Goal: Task Accomplishment & Management: Complete application form

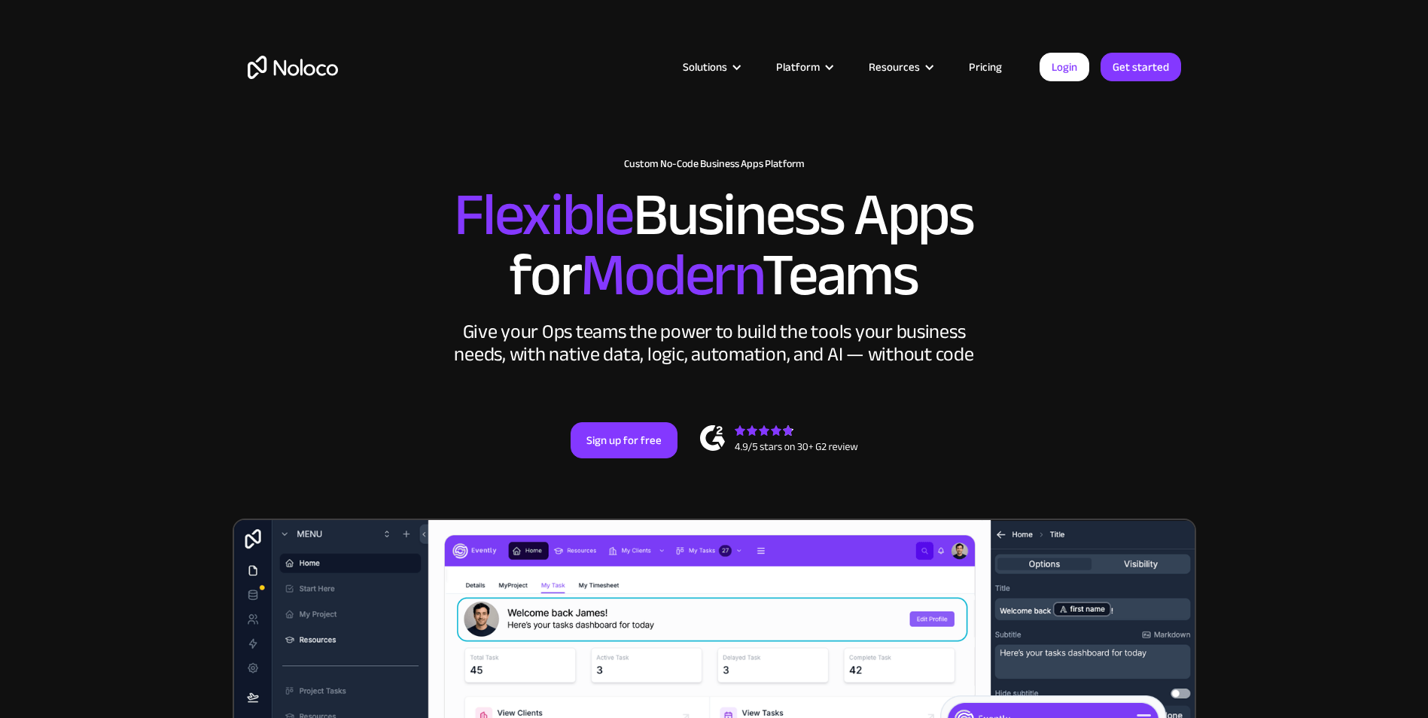
drag, startPoint x: 0, startPoint y: 0, endPoint x: 1084, endPoint y: 216, distance: 1105.6
click at [1084, 216] on h2 "Flexible Business Apps for Modern Teams" at bounding box center [715, 245] width 934 height 120
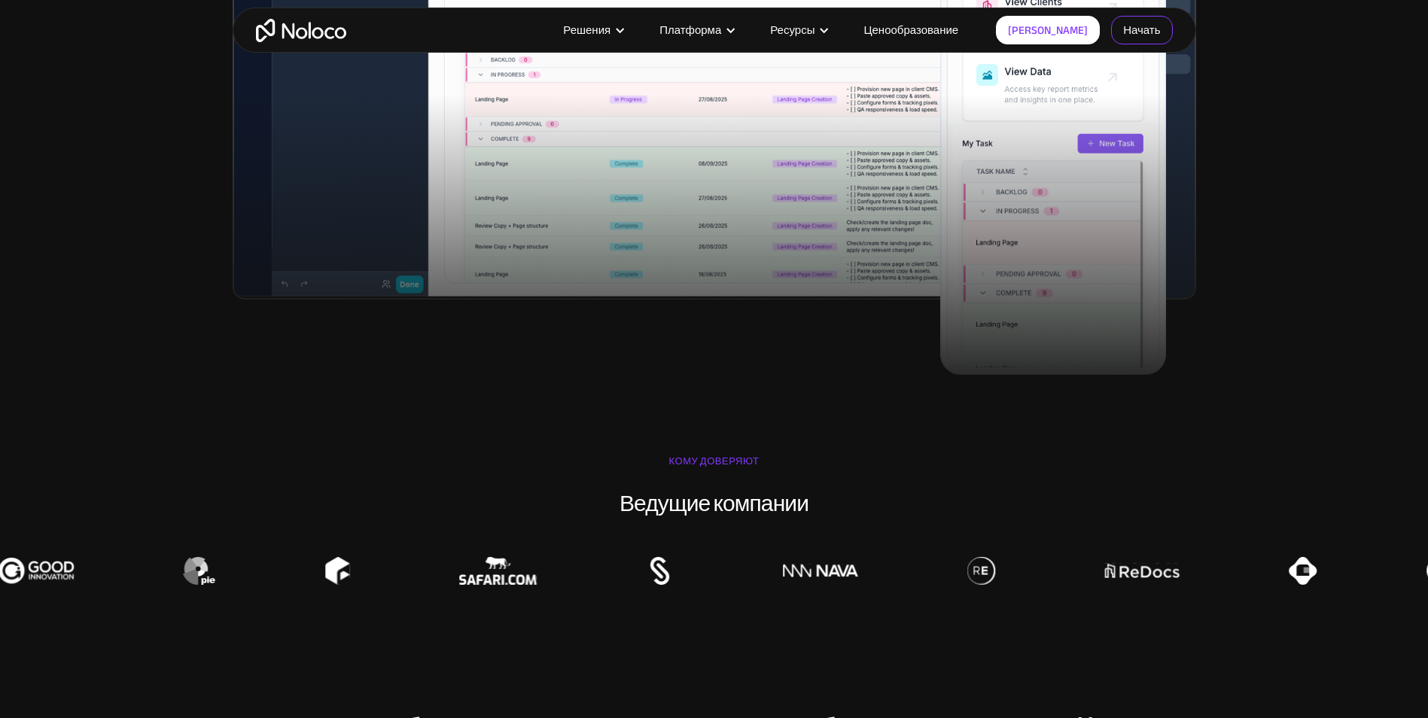
scroll to position [828, 0]
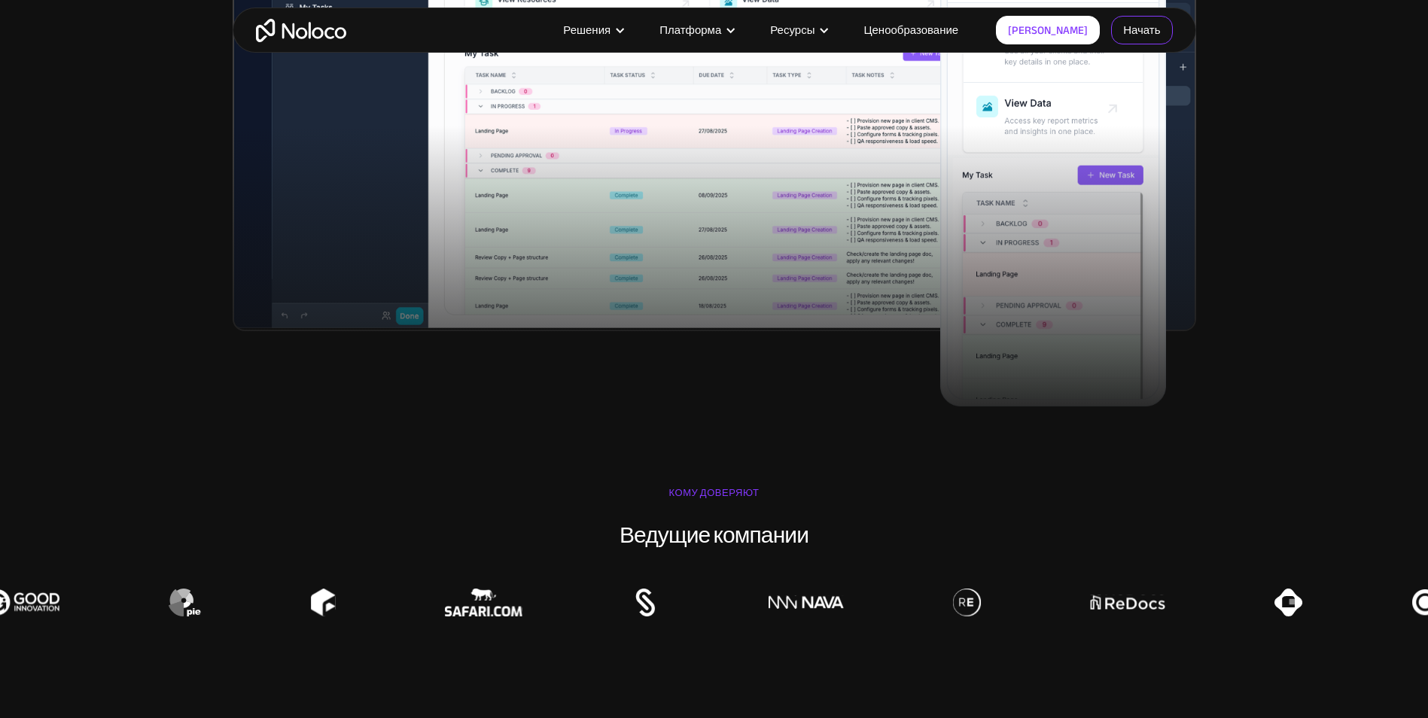
click at [1136, 29] on link "Начать" at bounding box center [1141, 30] width 61 height 29
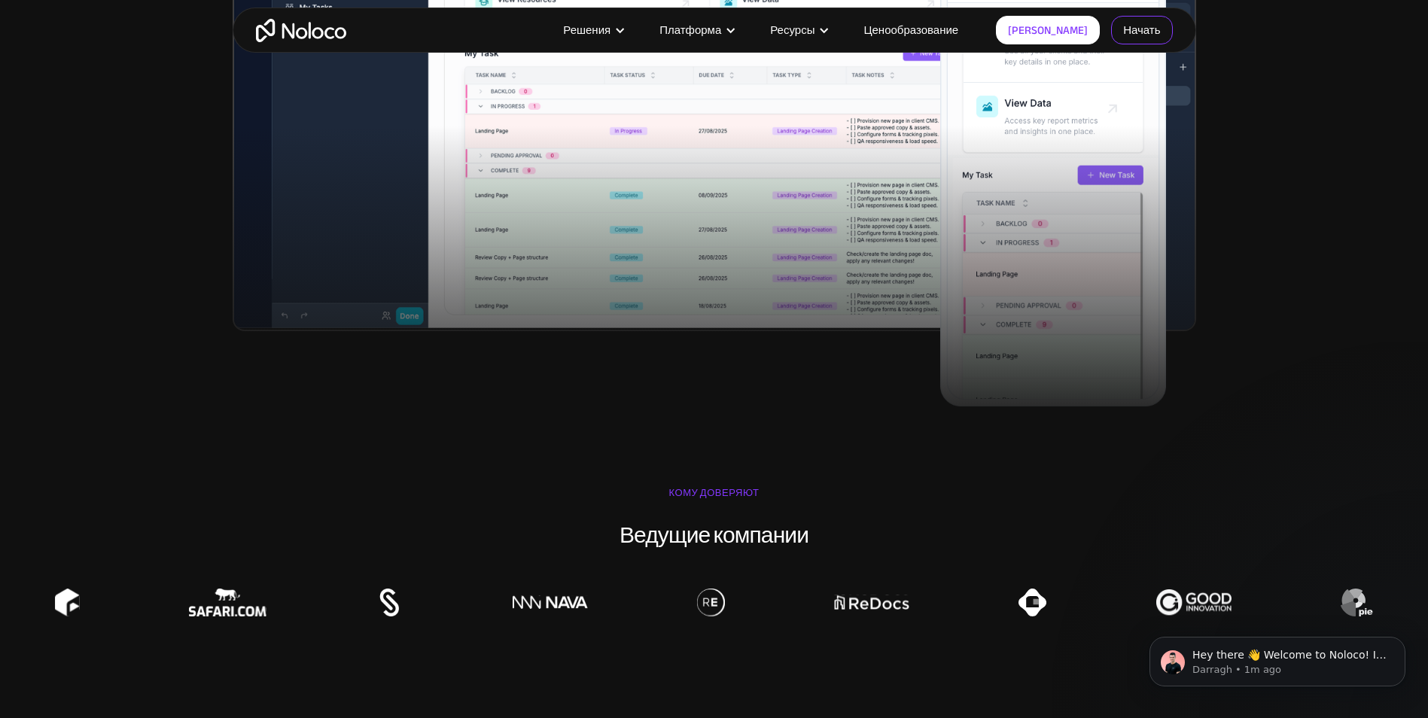
scroll to position [0, 0]
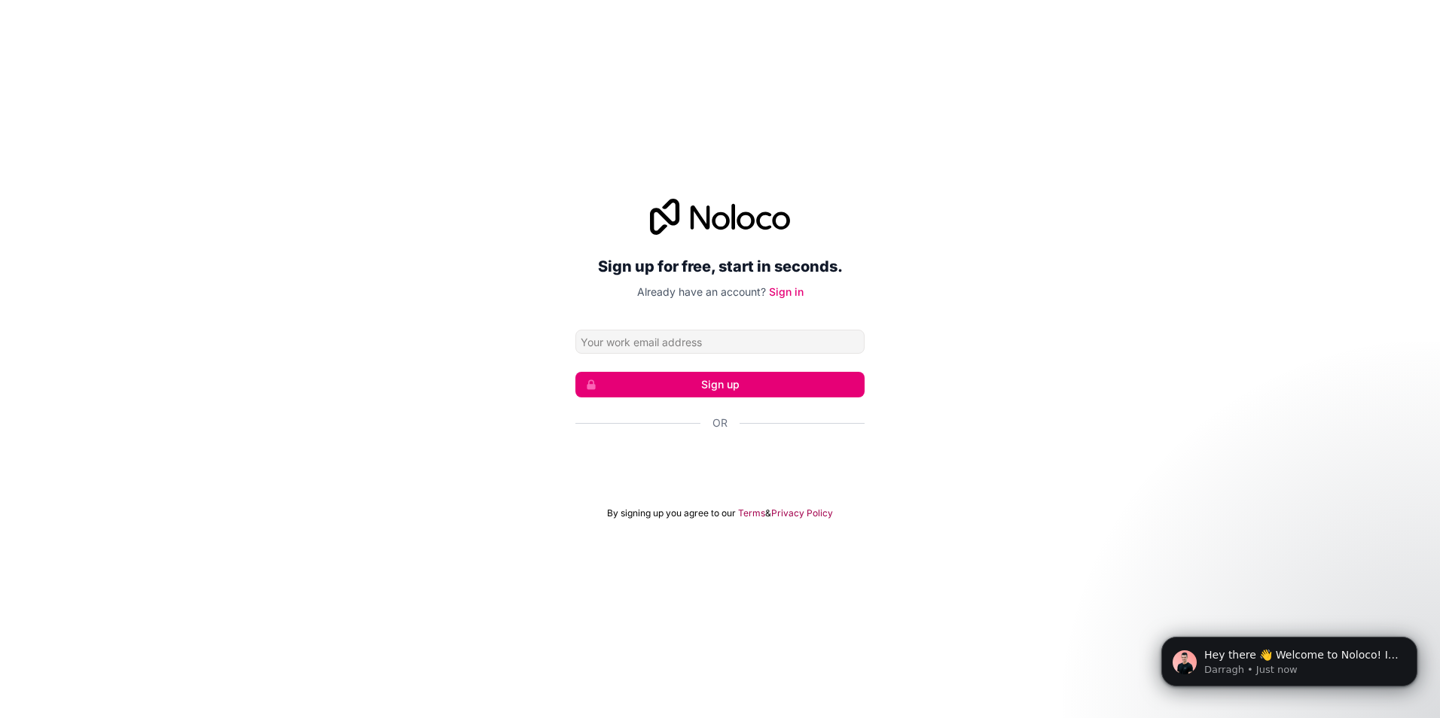
click at [1428, 690] on body "Hey there 👋 Welcome to Noloco! If you have any questions, just reply to this me…" at bounding box center [1288, 657] width 289 height 93
click at [1415, 647] on button "Dismiss notification" at bounding box center [1413, 642] width 20 height 20
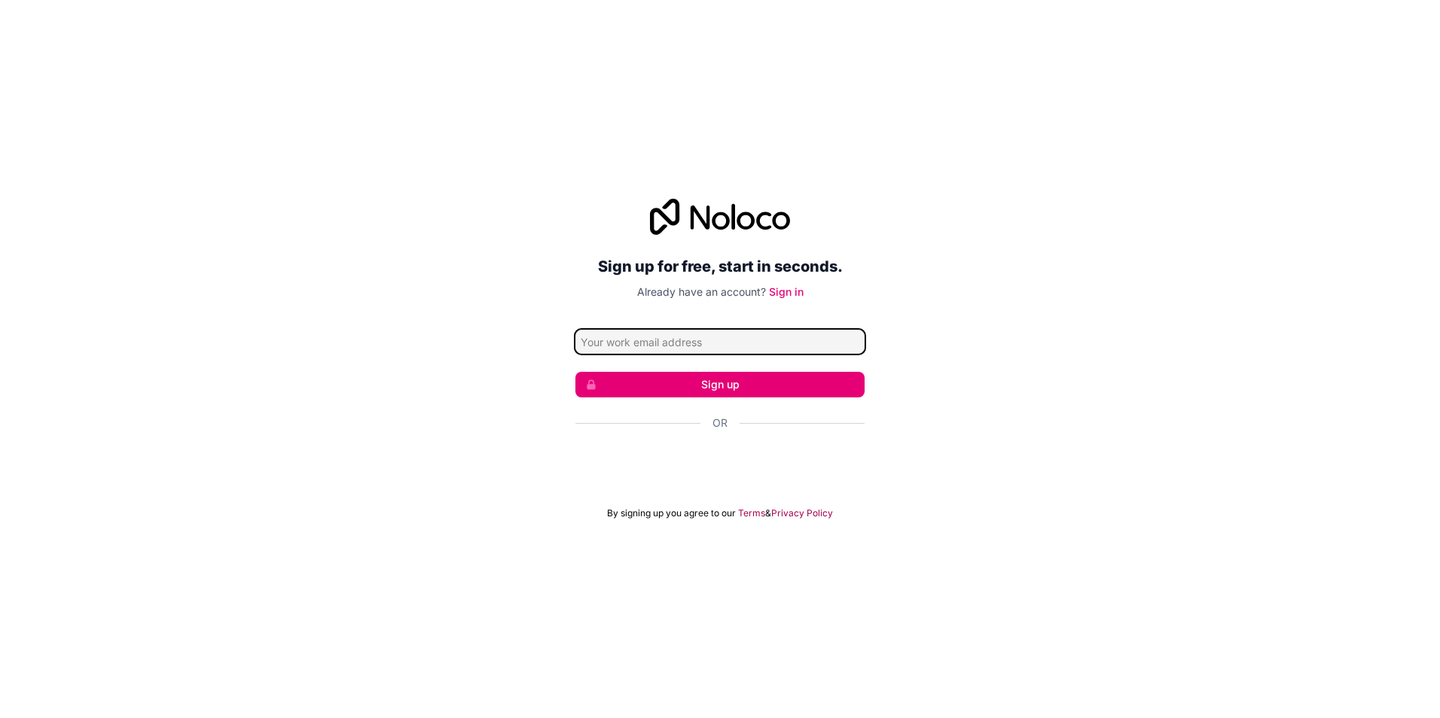
click at [698, 342] on input "Email address" at bounding box center [719, 342] width 289 height 24
type input "apolik_7sk@bk.ru"
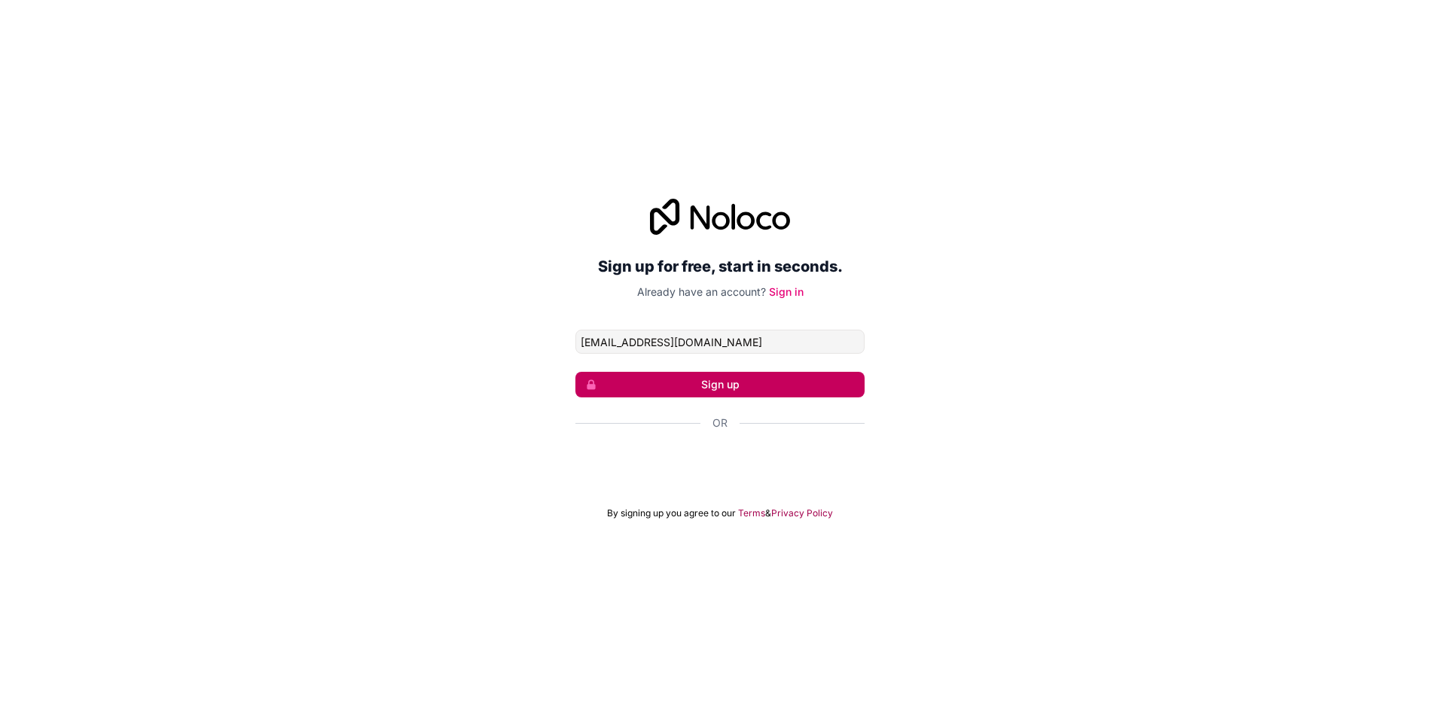
click at [720, 373] on button "Sign up" at bounding box center [719, 385] width 289 height 26
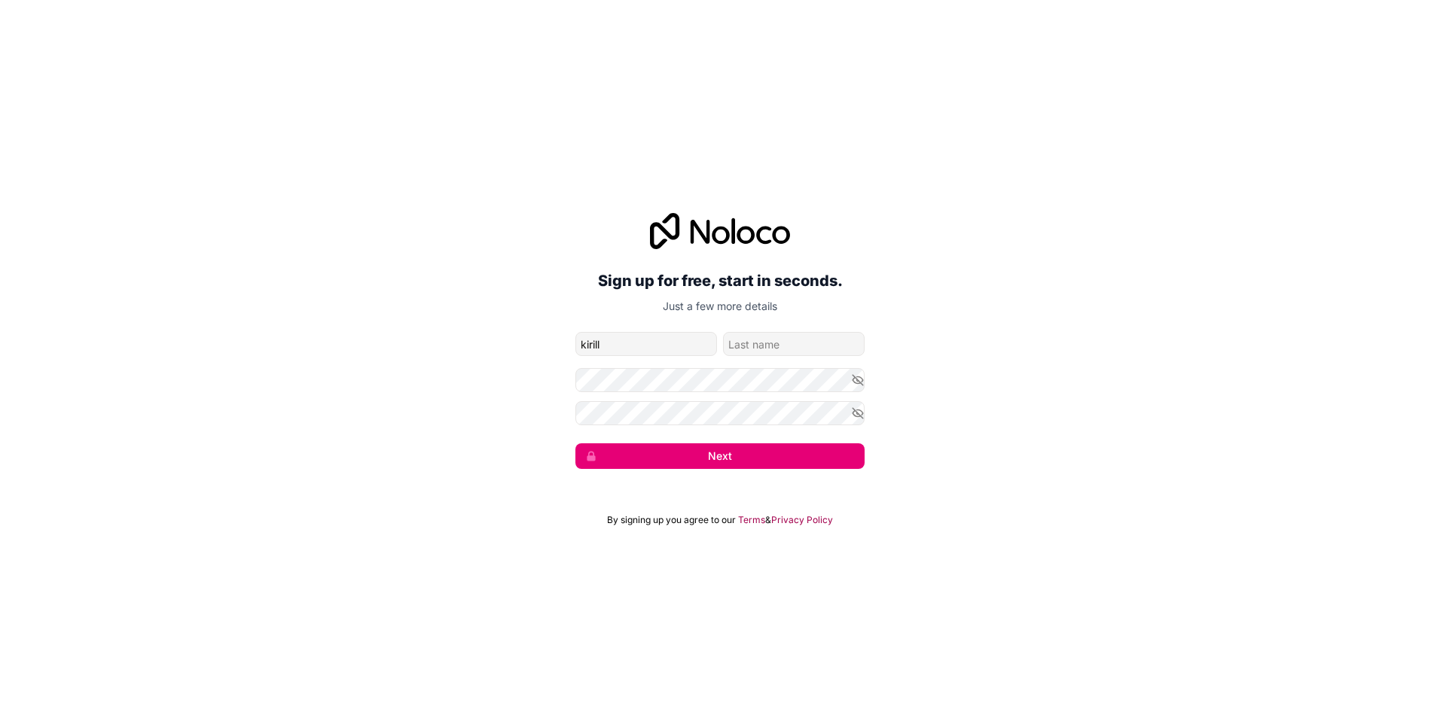
type input "kirill"
click at [757, 340] on input "family-name" at bounding box center [794, 344] width 142 height 24
type input "i"
click at [799, 441] on form "apolik_7sk@bk.ru kirill i Next" at bounding box center [719, 400] width 289 height 137
click at [797, 450] on button "Next" at bounding box center [719, 456] width 289 height 26
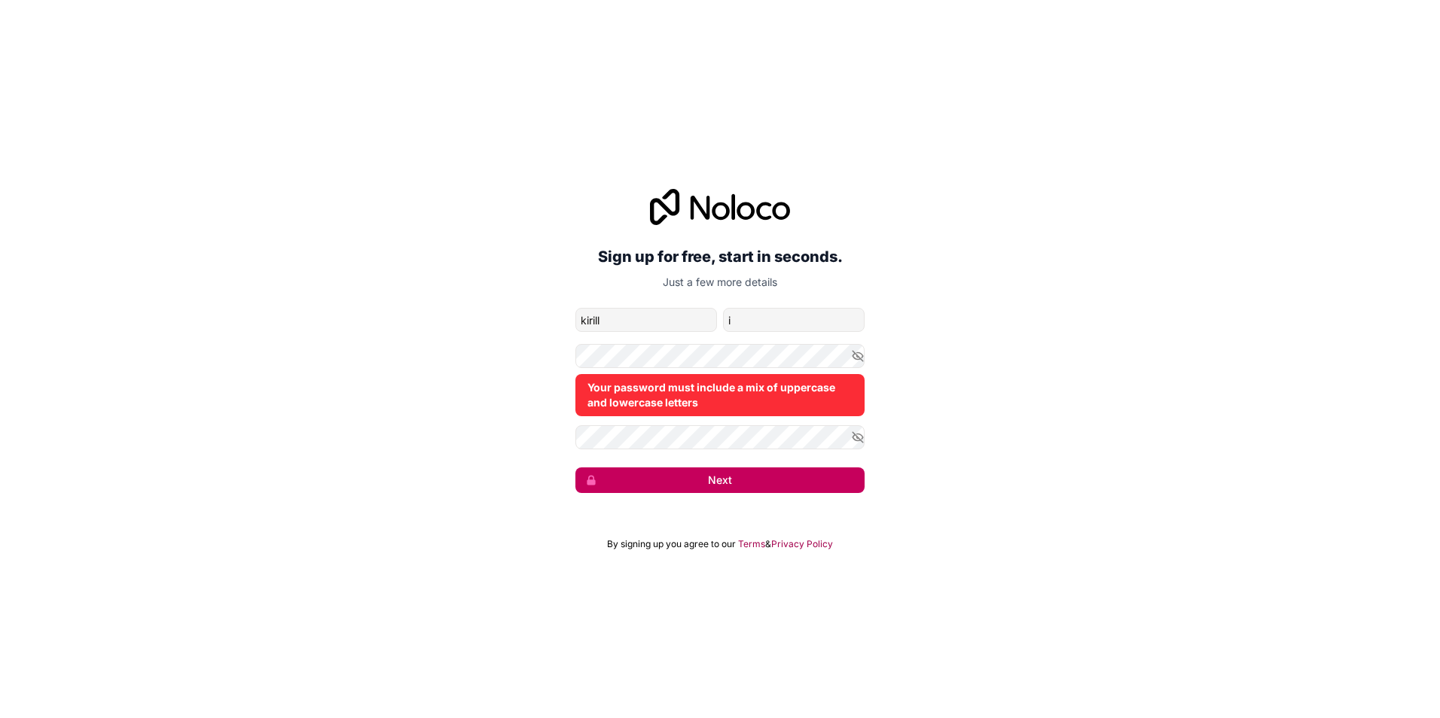
click at [706, 474] on button "Next" at bounding box center [719, 481] width 289 height 26
click at [854, 441] on icon "button" at bounding box center [858, 438] width 14 height 14
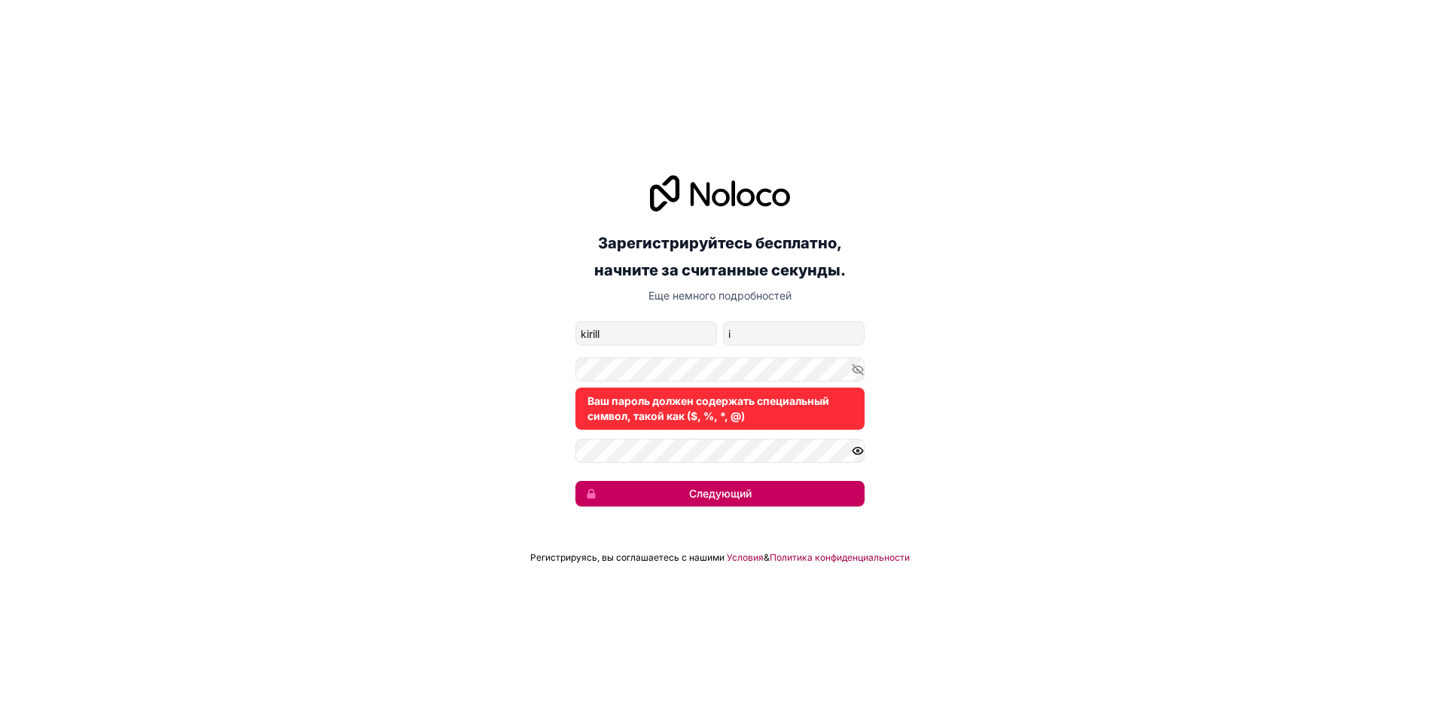
click at [679, 492] on button "Следующий" at bounding box center [719, 494] width 289 height 26
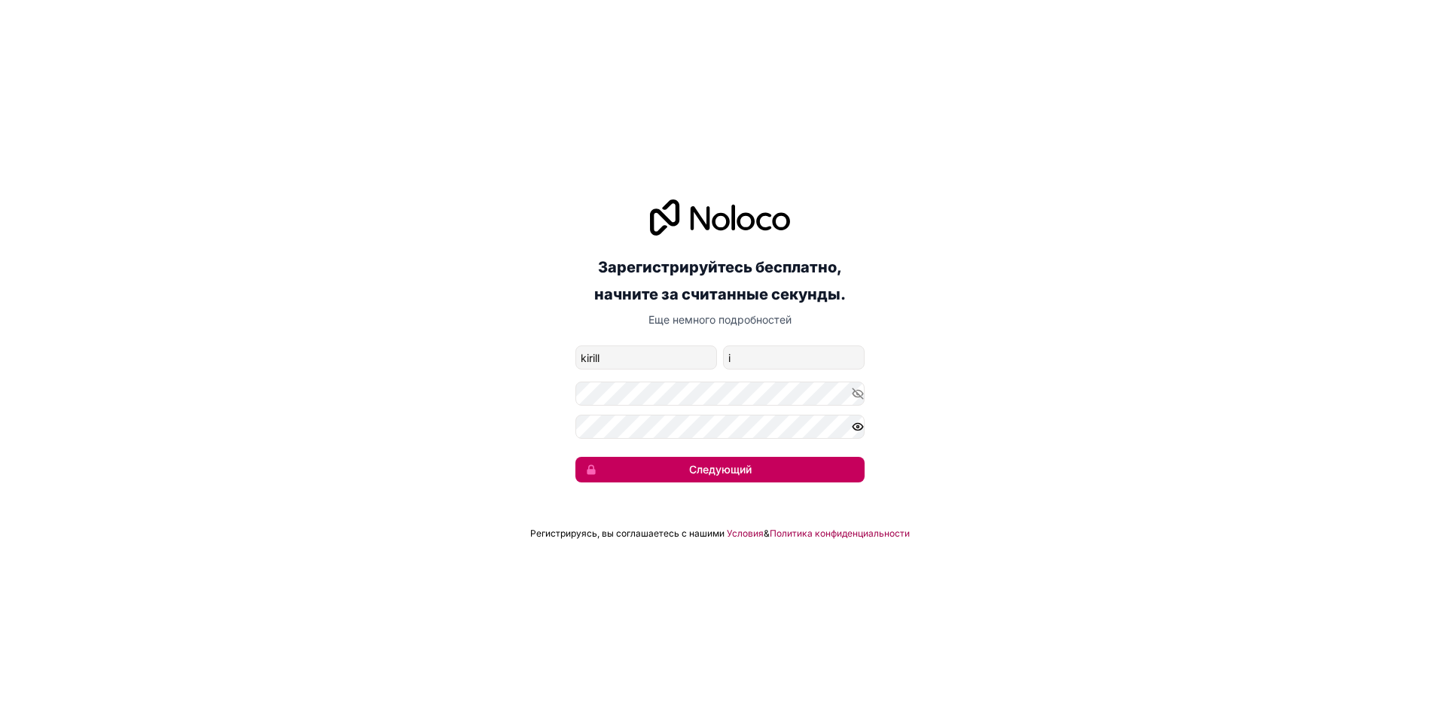
click at [706, 477] on button "Следующий" at bounding box center [719, 470] width 289 height 26
